Goal: Check status

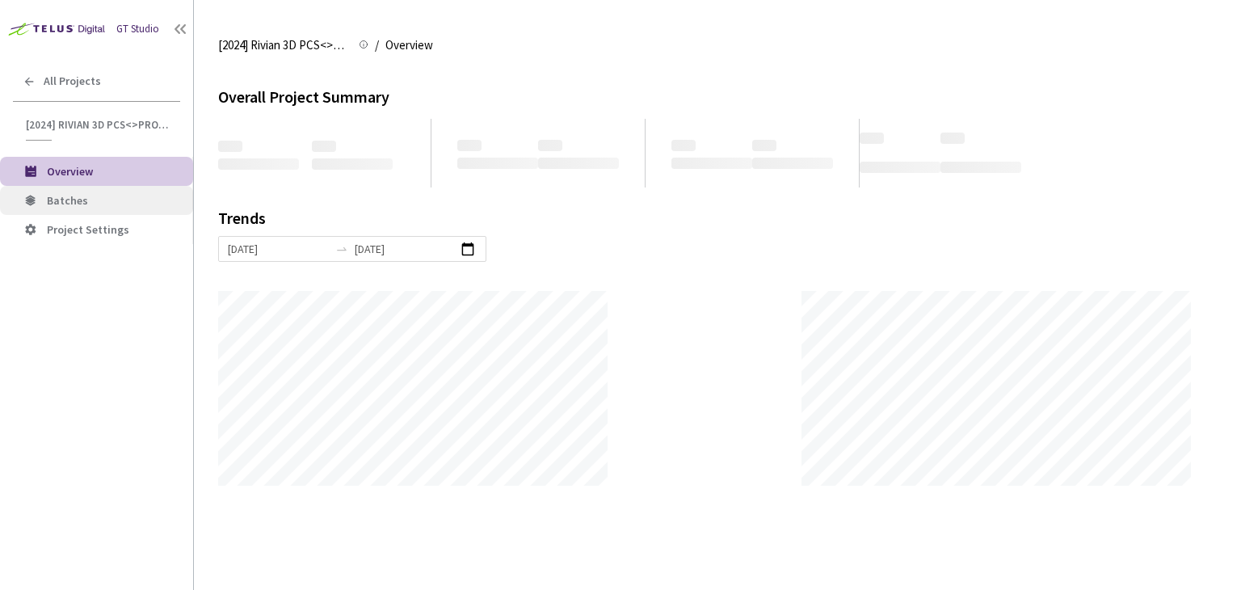
scroll to position [589, 1241]
click at [116, 195] on span "Batches" at bounding box center [113, 201] width 133 height 14
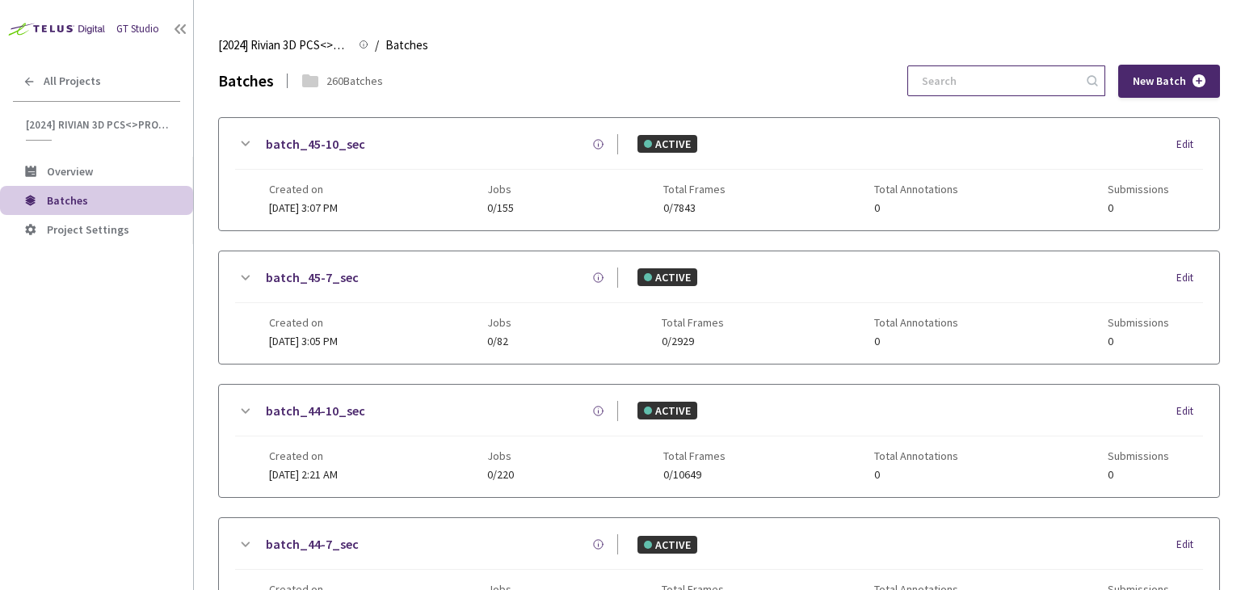
click at [1002, 77] on input at bounding box center [999, 80] width 172 height 29
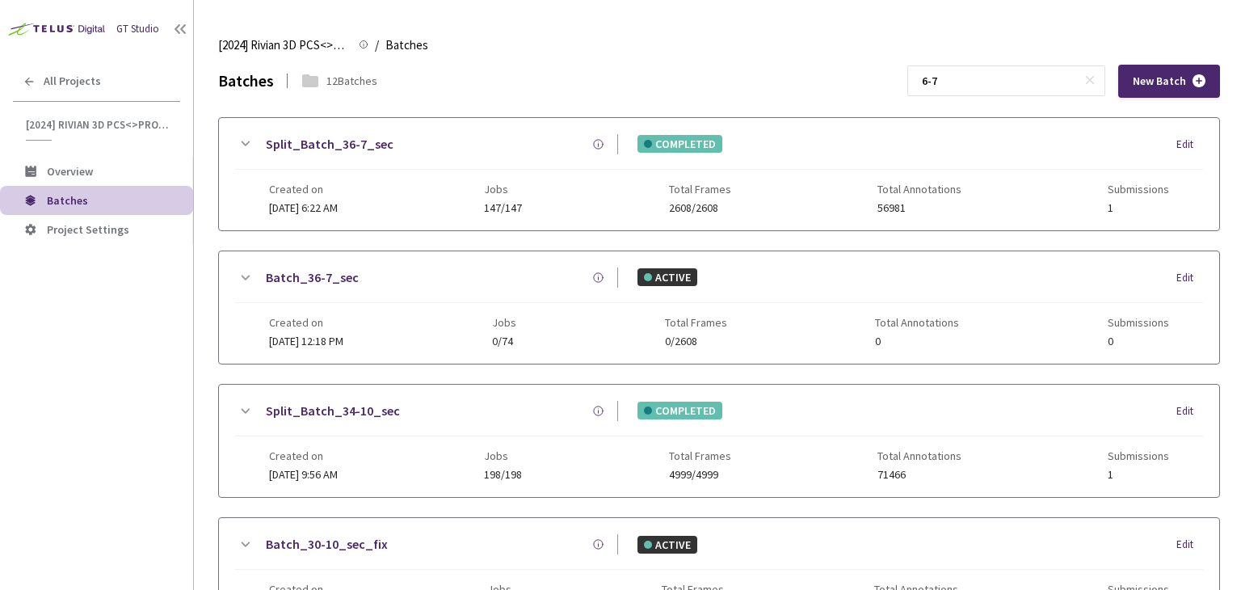
scroll to position [521, 0]
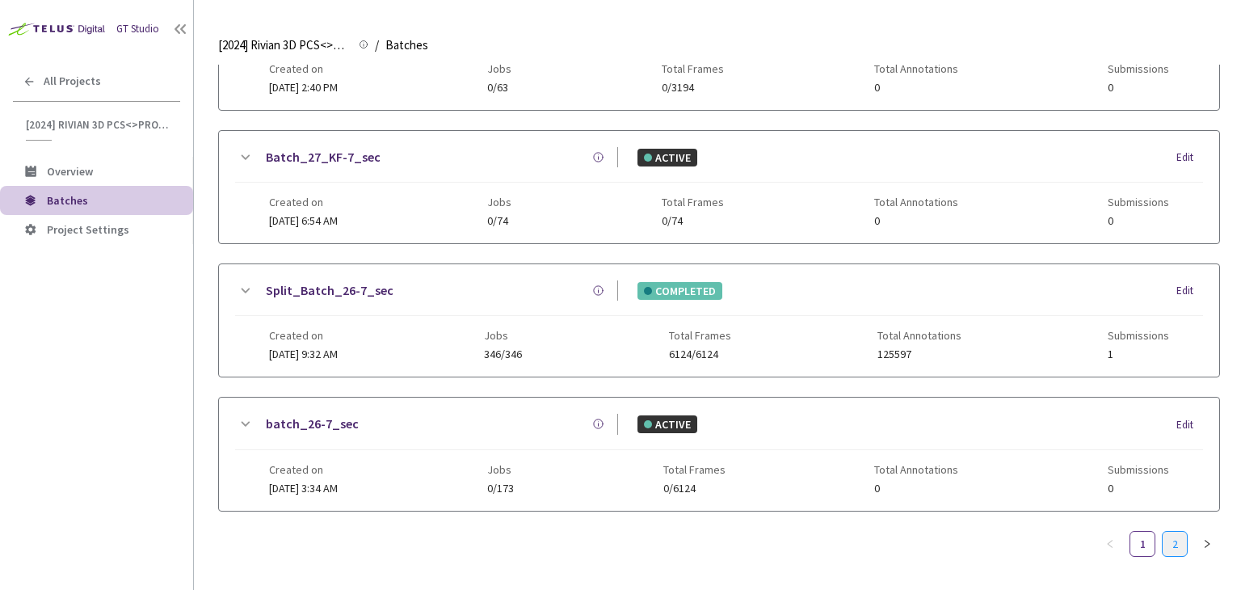
type input "6-7"
click at [1182, 542] on link "2" at bounding box center [1175, 544] width 24 height 24
click at [339, 292] on link "Split_Batch_6-7_sec" at bounding box center [326, 290] width 121 height 20
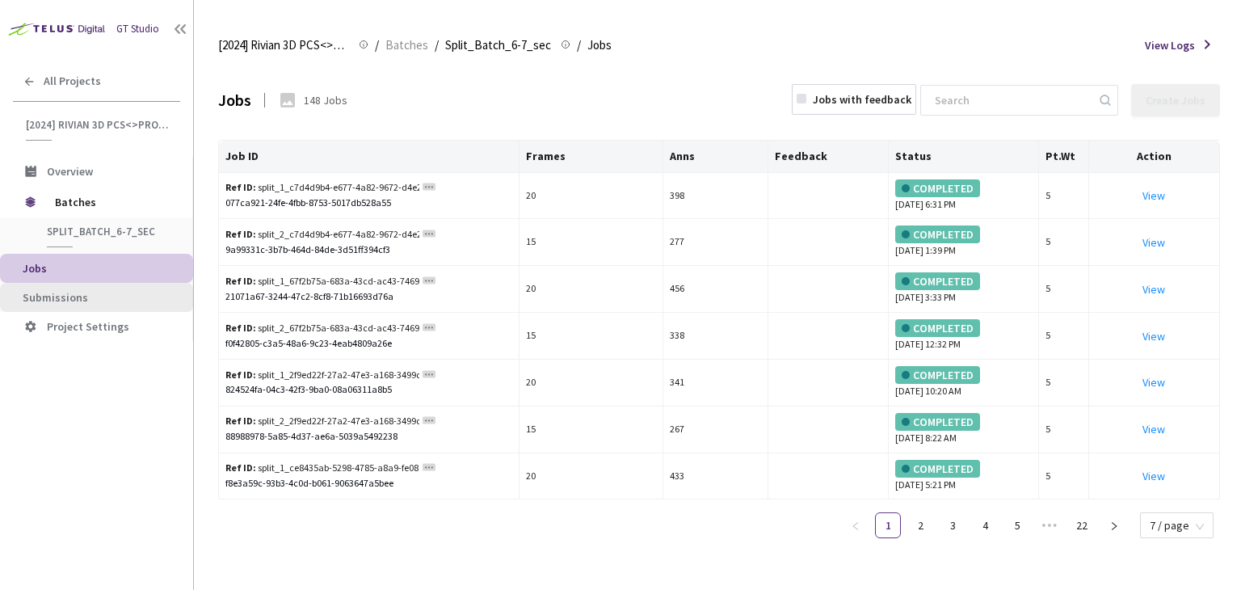
click at [83, 285] on li "Submissions" at bounding box center [96, 297] width 193 height 29
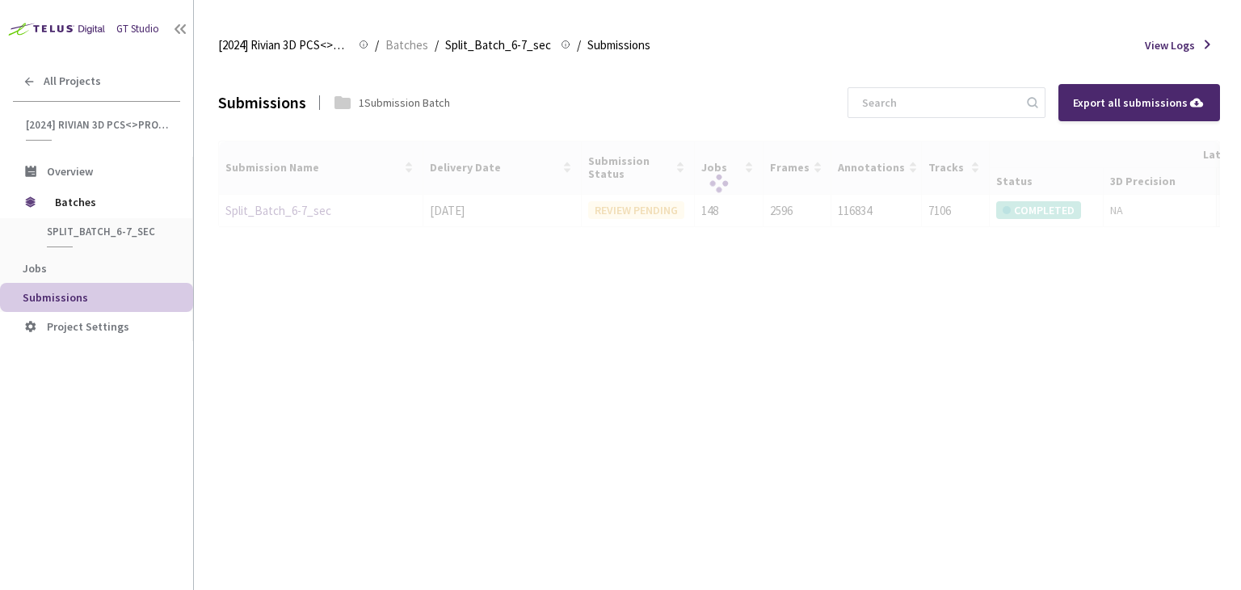
click at [283, 214] on div at bounding box center [719, 184] width 1002 height 87
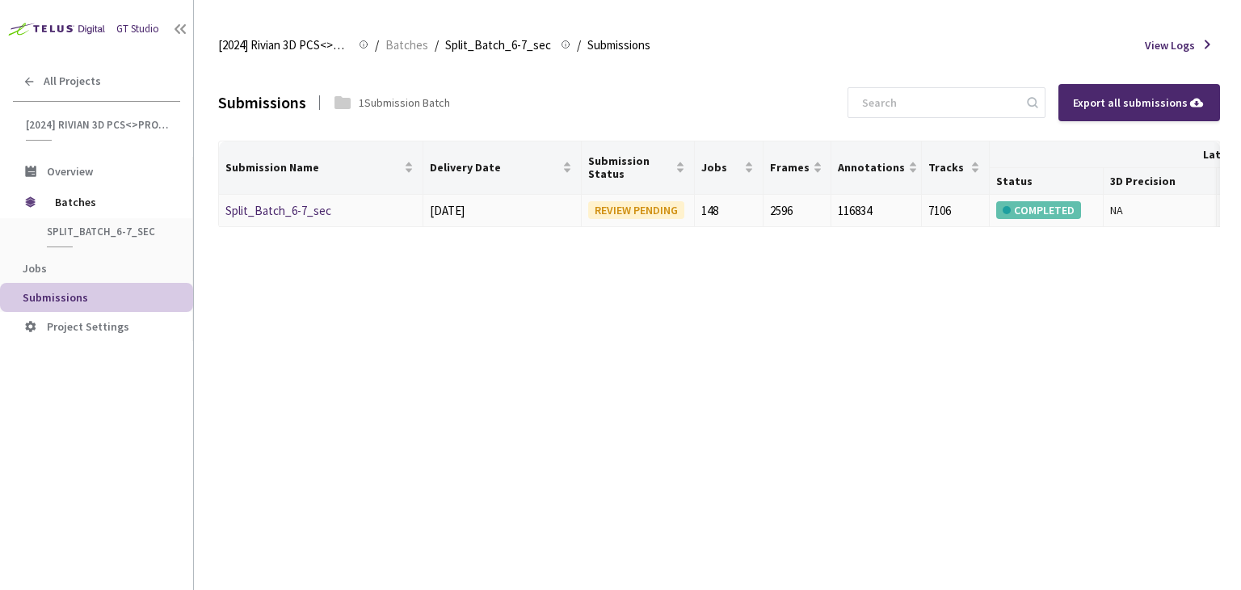
click at [286, 214] on link "Split_Batch_6-7_sec" at bounding box center [279, 210] width 106 height 15
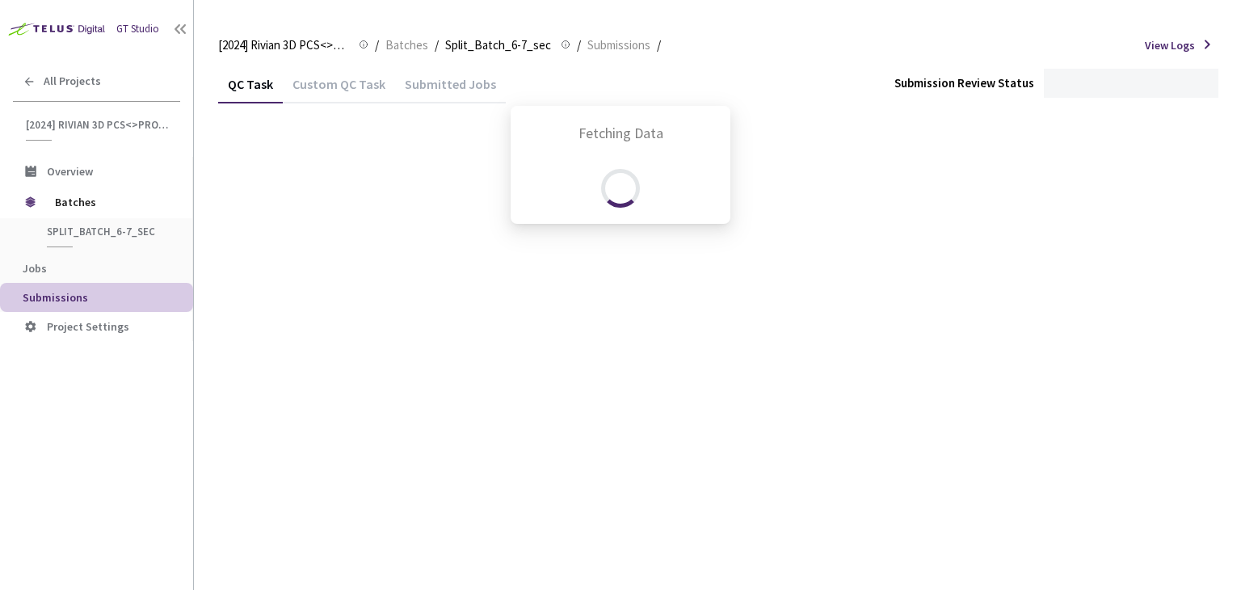
click at [343, 84] on div "Fetching Data" at bounding box center [620, 295] width 1241 height 590
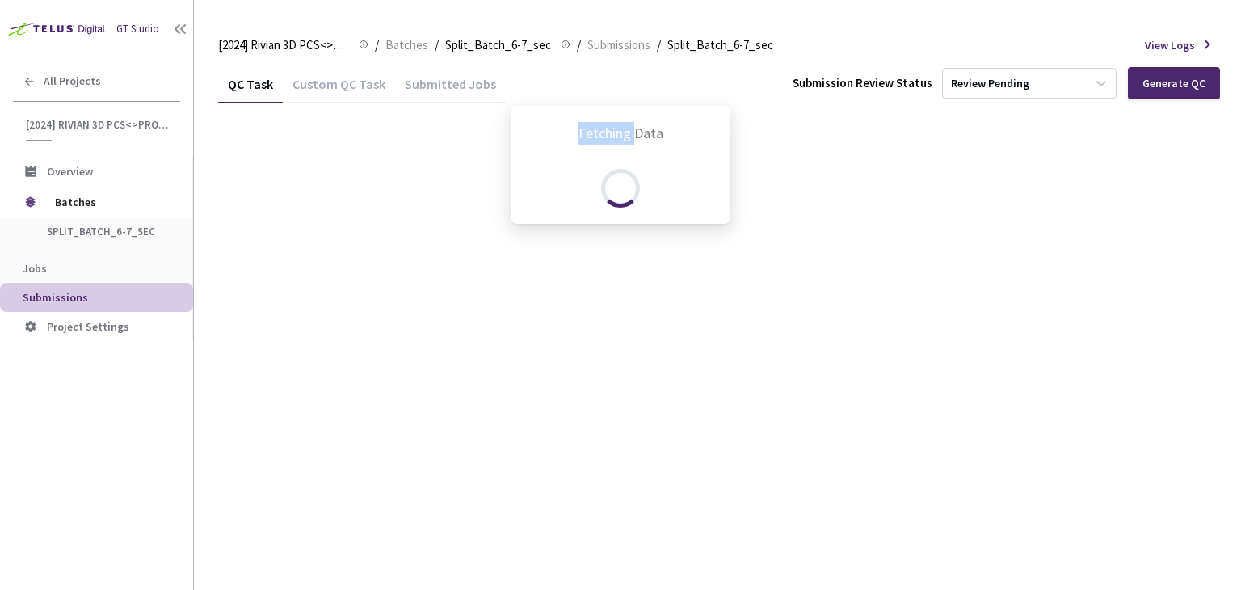
click at [343, 84] on div "Fetching Data" at bounding box center [620, 295] width 1241 height 590
click at [343, 86] on div "Fetching Data" at bounding box center [620, 295] width 1241 height 590
click at [346, 86] on div "Fetching Data" at bounding box center [620, 295] width 1241 height 590
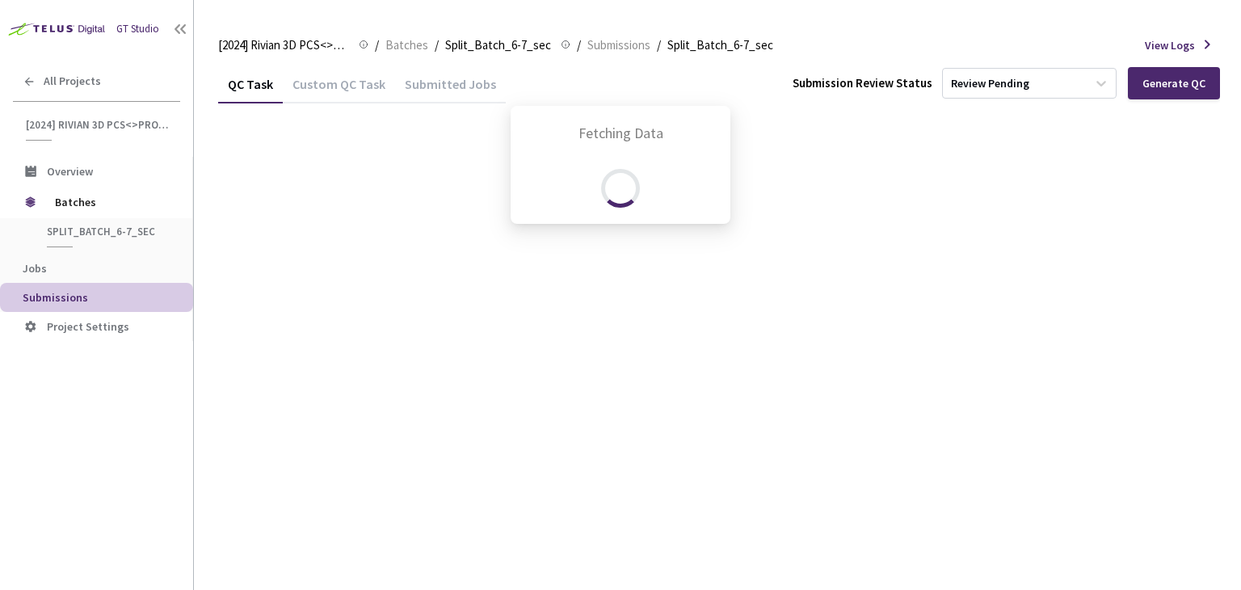
click at [349, 86] on div "Fetching Data" at bounding box center [620, 295] width 1241 height 590
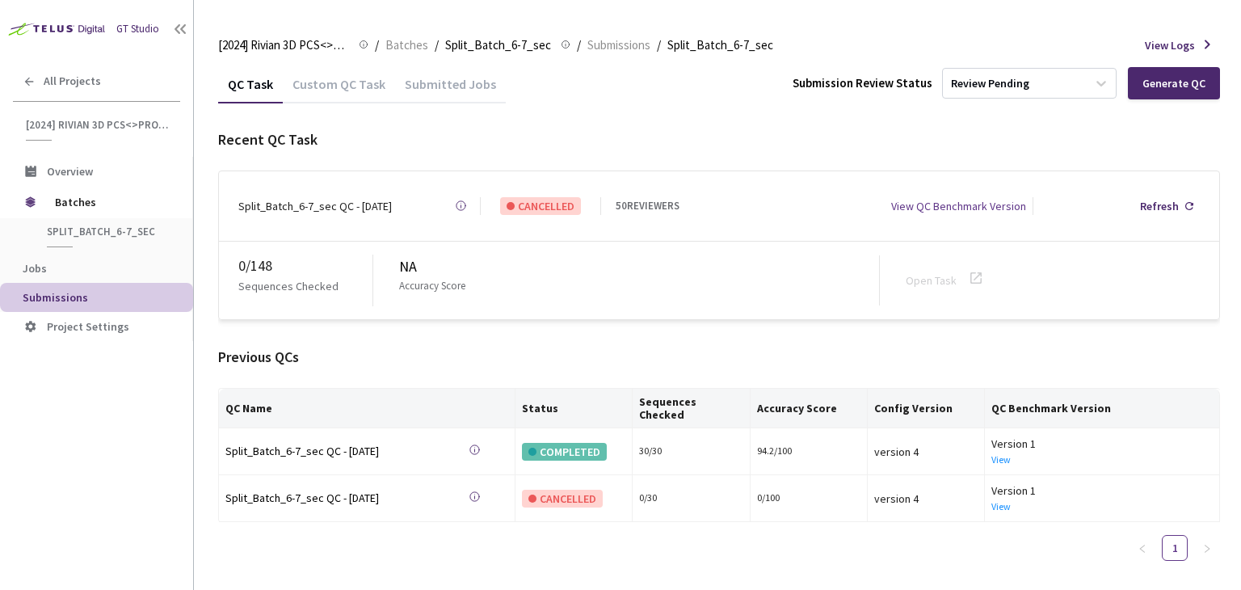
click at [335, 76] on div "Custom QC Task" at bounding box center [339, 89] width 112 height 27
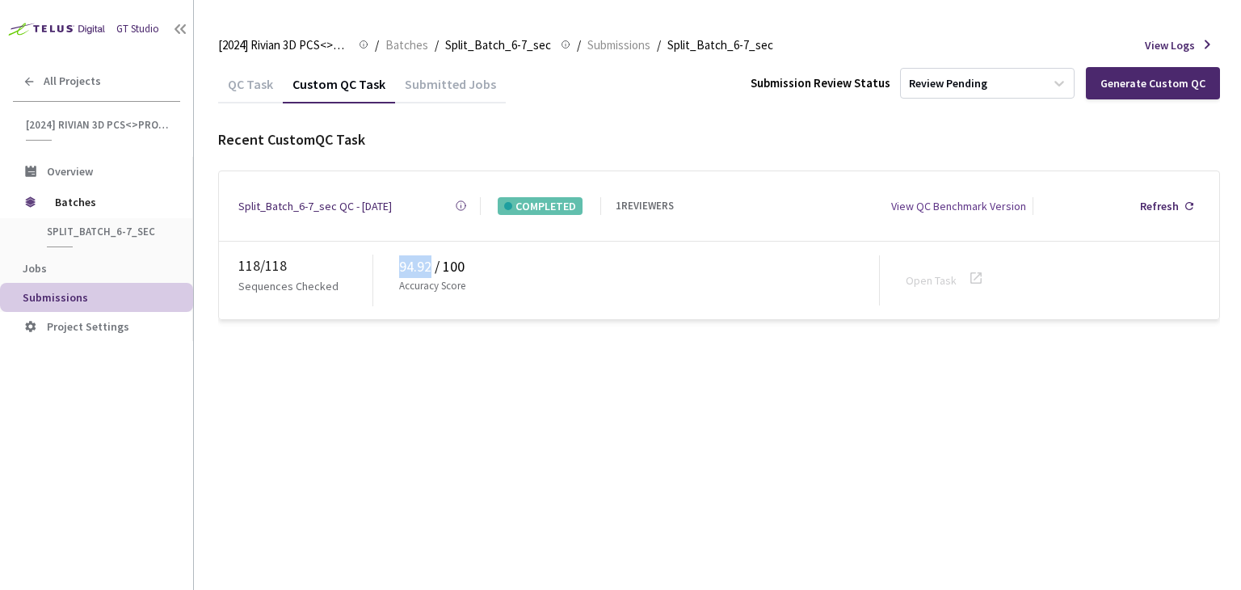
drag, startPoint x: 386, startPoint y: 266, endPoint x: 432, endPoint y: 257, distance: 46.9
click at [432, 257] on div "118 / 118 Sequences Checked 94.92 / 100 Accuracy Score Open Task" at bounding box center [719, 281] width 1001 height 78
copy div "94.92"
click at [411, 48] on span "Batches" at bounding box center [407, 45] width 43 height 19
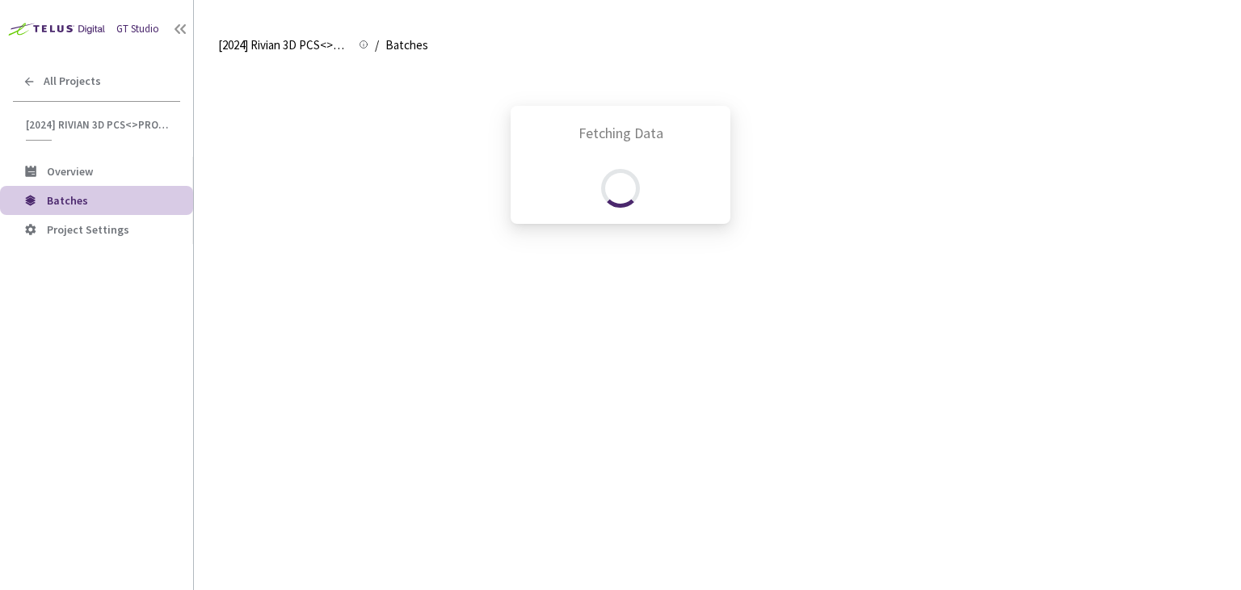
scroll to position [267, 0]
